Goal: Task Accomplishment & Management: Use online tool/utility

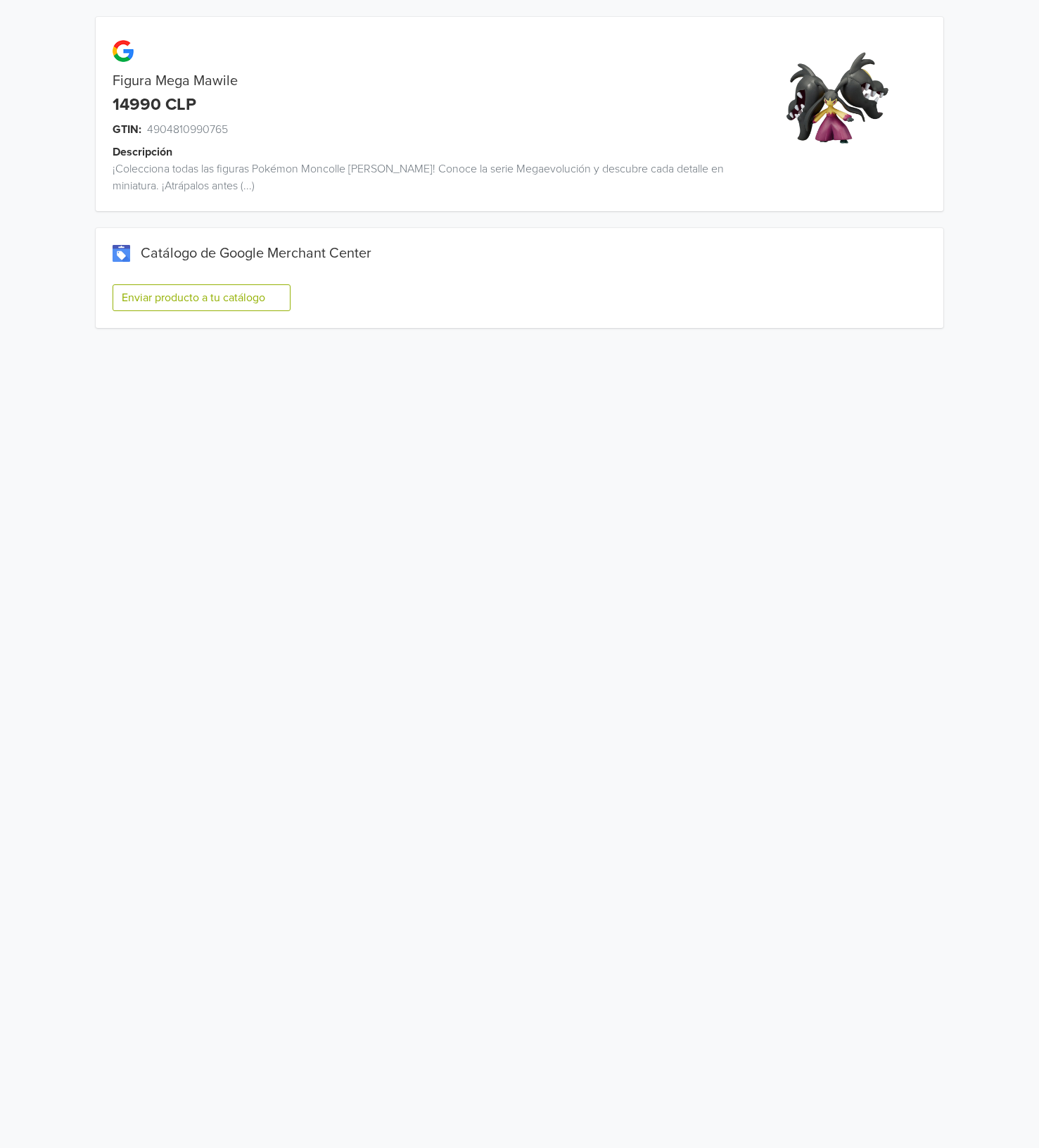
click at [237, 295] on button "Enviar producto a tu catálogo" at bounding box center [201, 297] width 178 height 27
click at [206, 298] on button "Enviar producto a tu catálogo" at bounding box center [201, 297] width 178 height 27
click at [237, 304] on button "Enviar producto a tu catálogo" at bounding box center [201, 297] width 178 height 27
click at [264, 293] on button "Enviar producto a tu catálogo" at bounding box center [201, 297] width 178 height 27
